Goal: Communication & Community: Ask a question

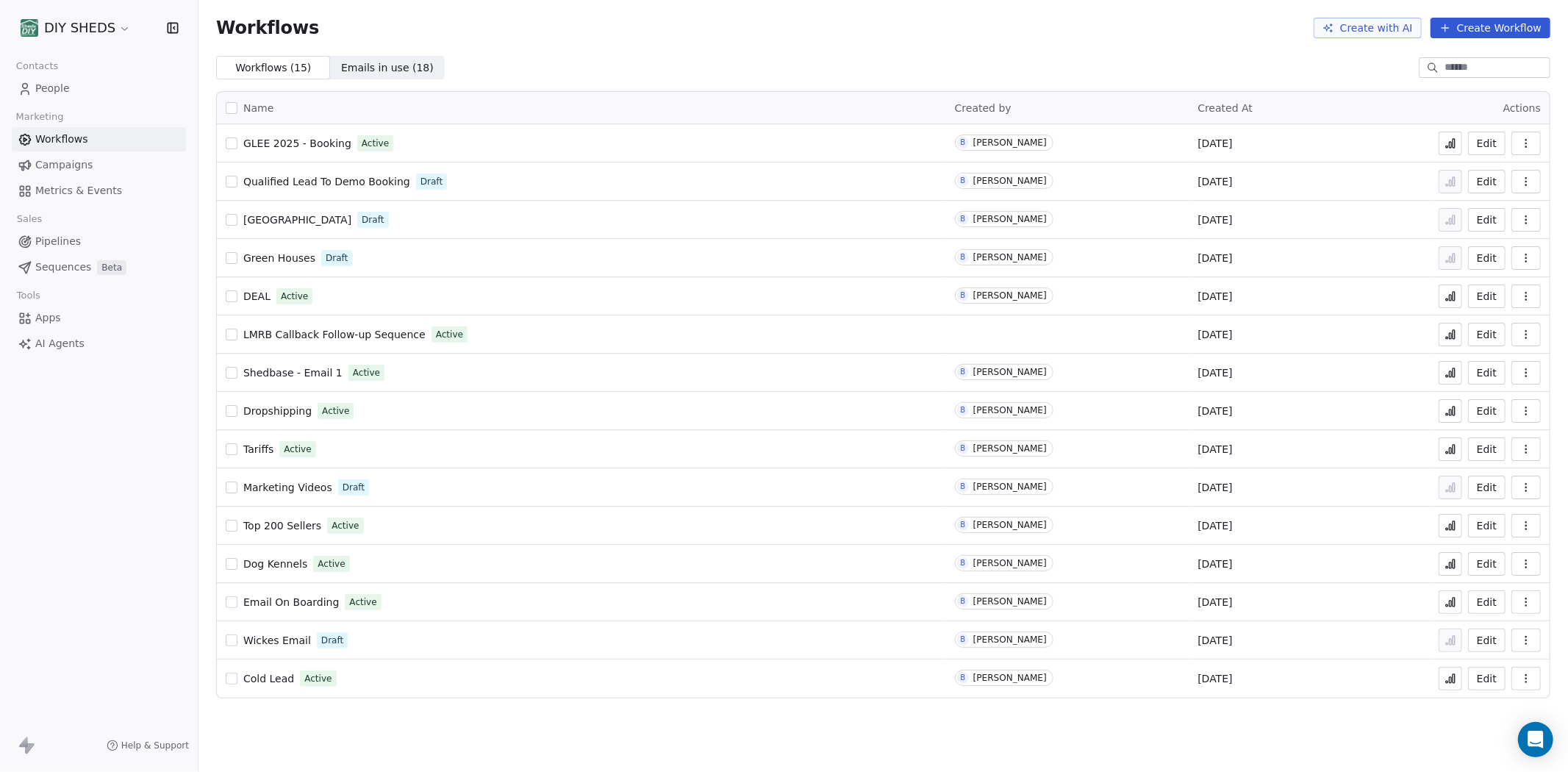
click at [1533, 141] on button "button" at bounding box center [1527, 142] width 29 height 23
click at [1464, 177] on span "Analytics" at bounding box center [1488, 178] width 47 height 15
click at [1497, 141] on button "Edit" at bounding box center [1487, 142] width 37 height 23
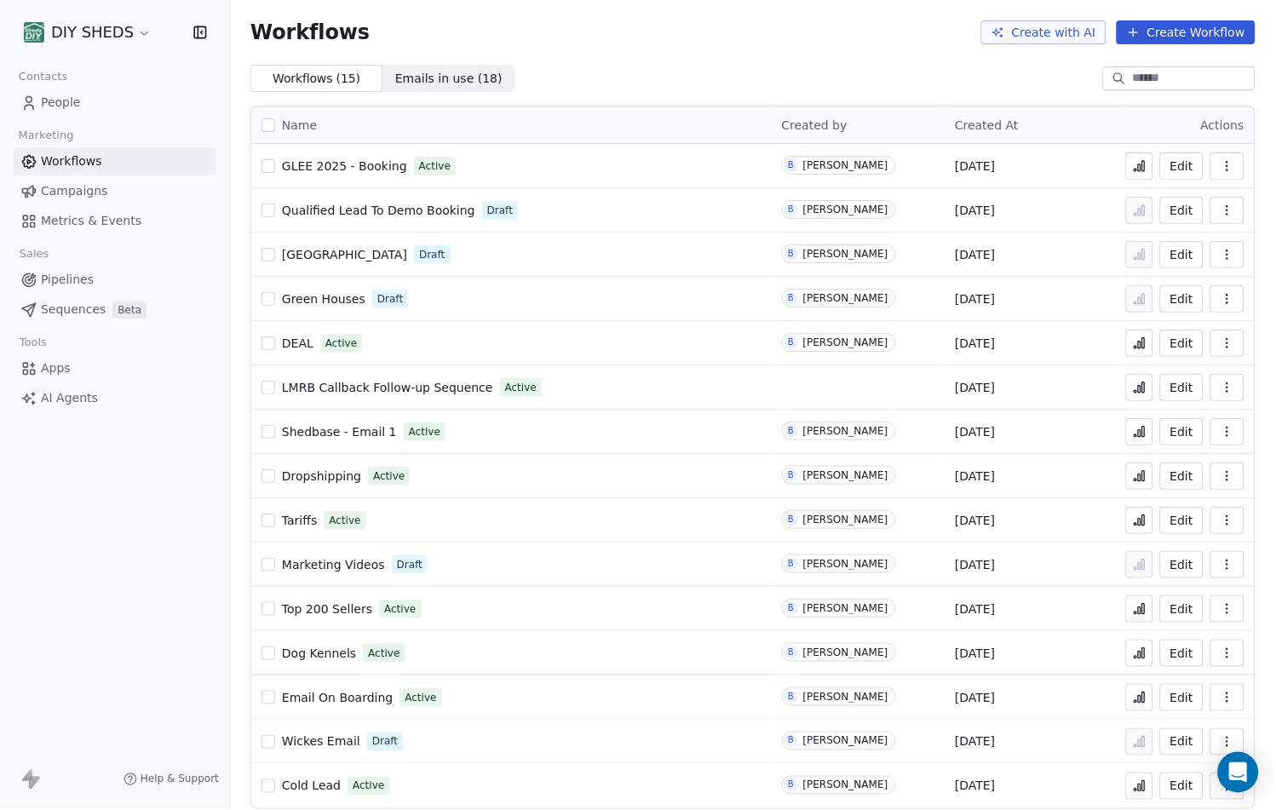
click at [1223, 171] on button "button" at bounding box center [1227, 165] width 34 height 27
click at [1185, 208] on span "Analytics" at bounding box center [1169, 206] width 55 height 17
click at [1247, 779] on icon "Open Intercom Messenger" at bounding box center [1238, 772] width 20 height 22
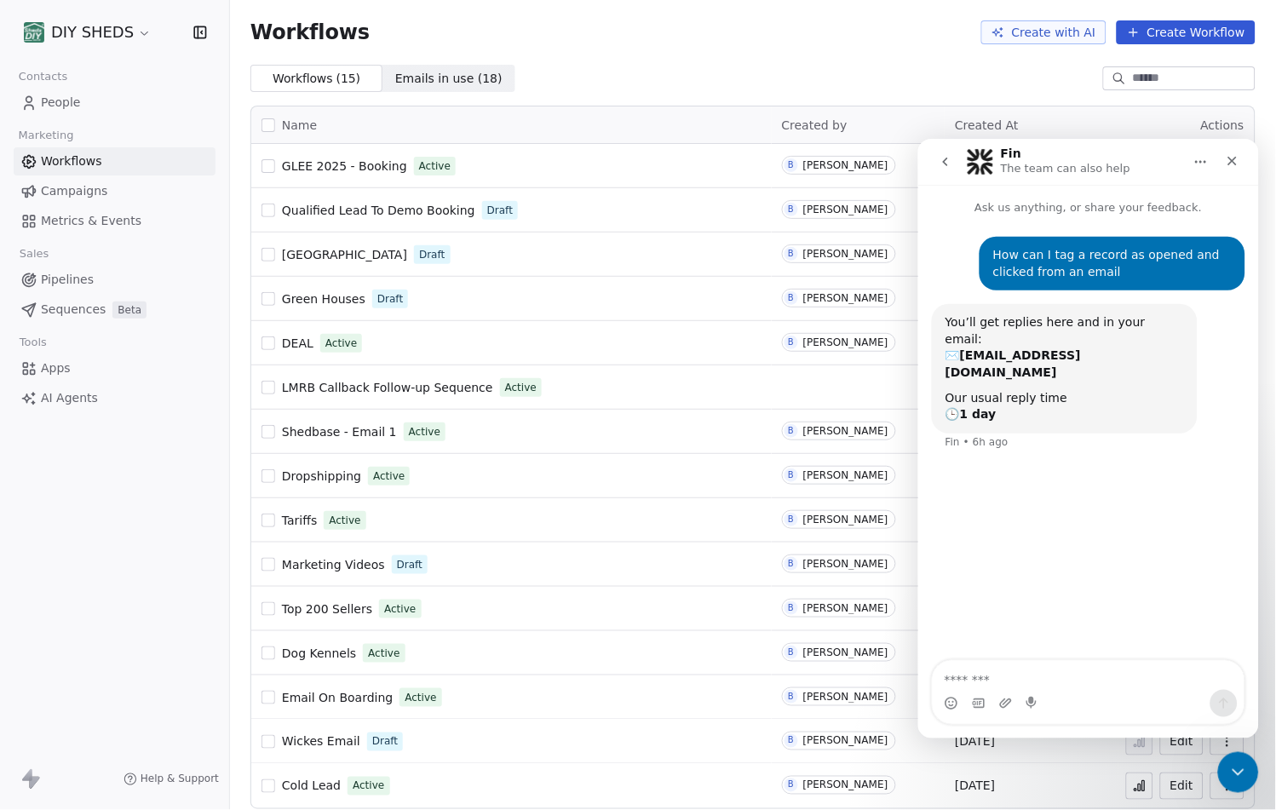
click at [1023, 689] on div "Intercom messenger" at bounding box center [1088, 702] width 312 height 27
click at [1007, 686] on textarea "Message…" at bounding box center [1088, 674] width 312 height 29
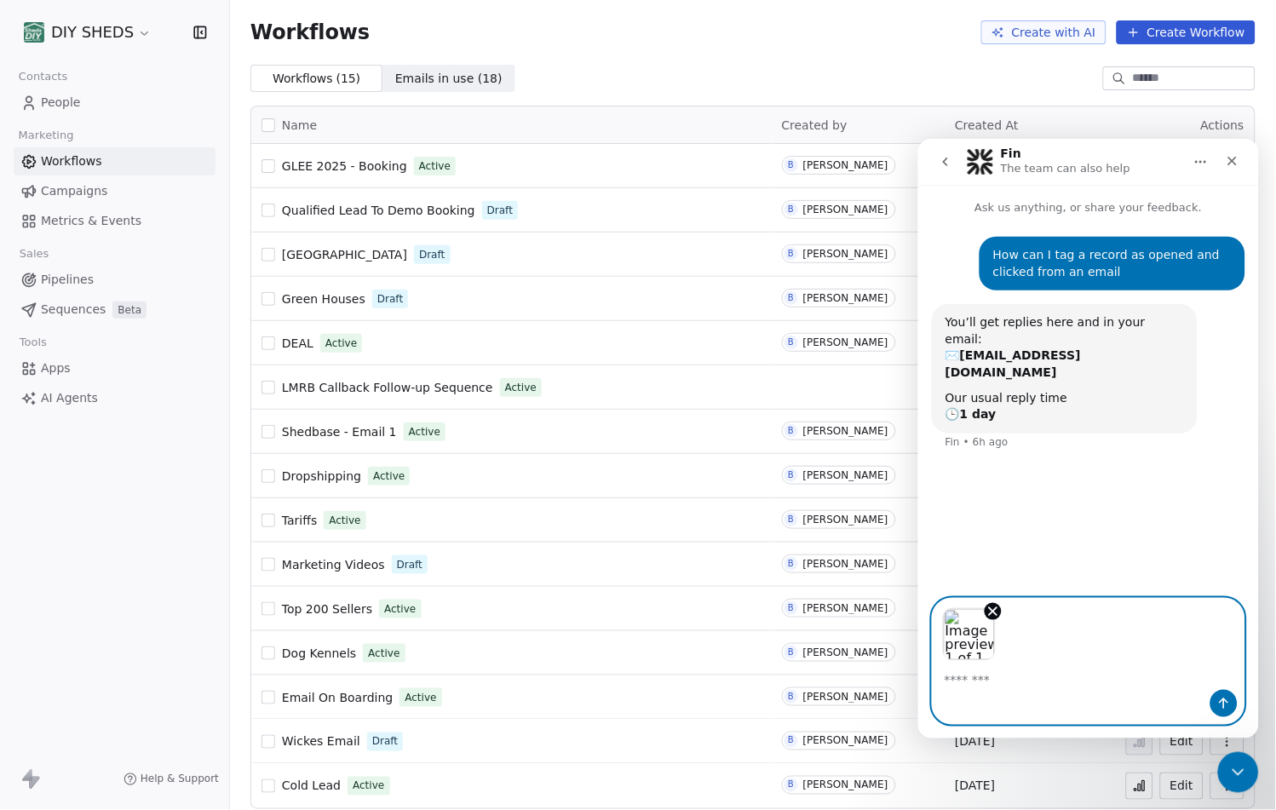
click at [1005, 686] on textarea "Message…" at bounding box center [1088, 674] width 312 height 29
type textarea "*"
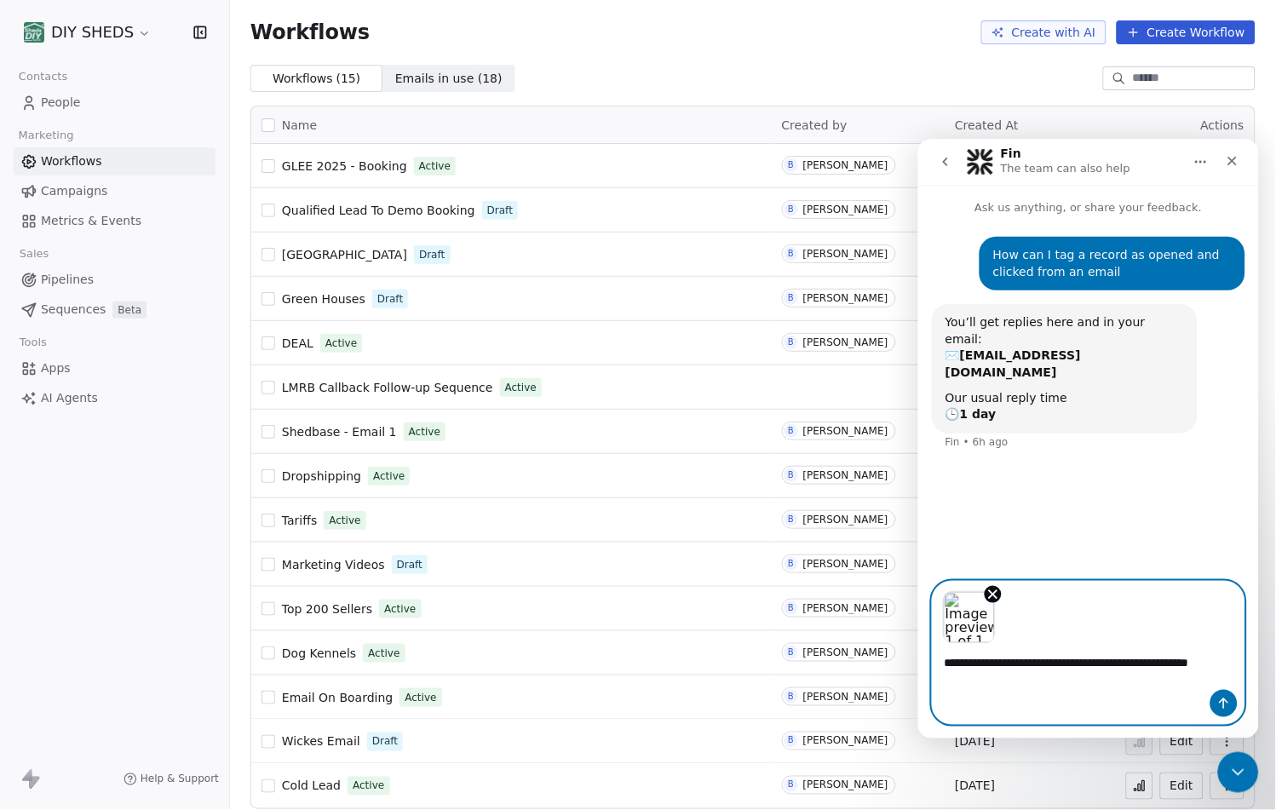
type textarea "**********"
click at [1225, 705] on icon "Send a message…" at bounding box center [1223, 703] width 14 height 14
